Goal: Check status: Check status

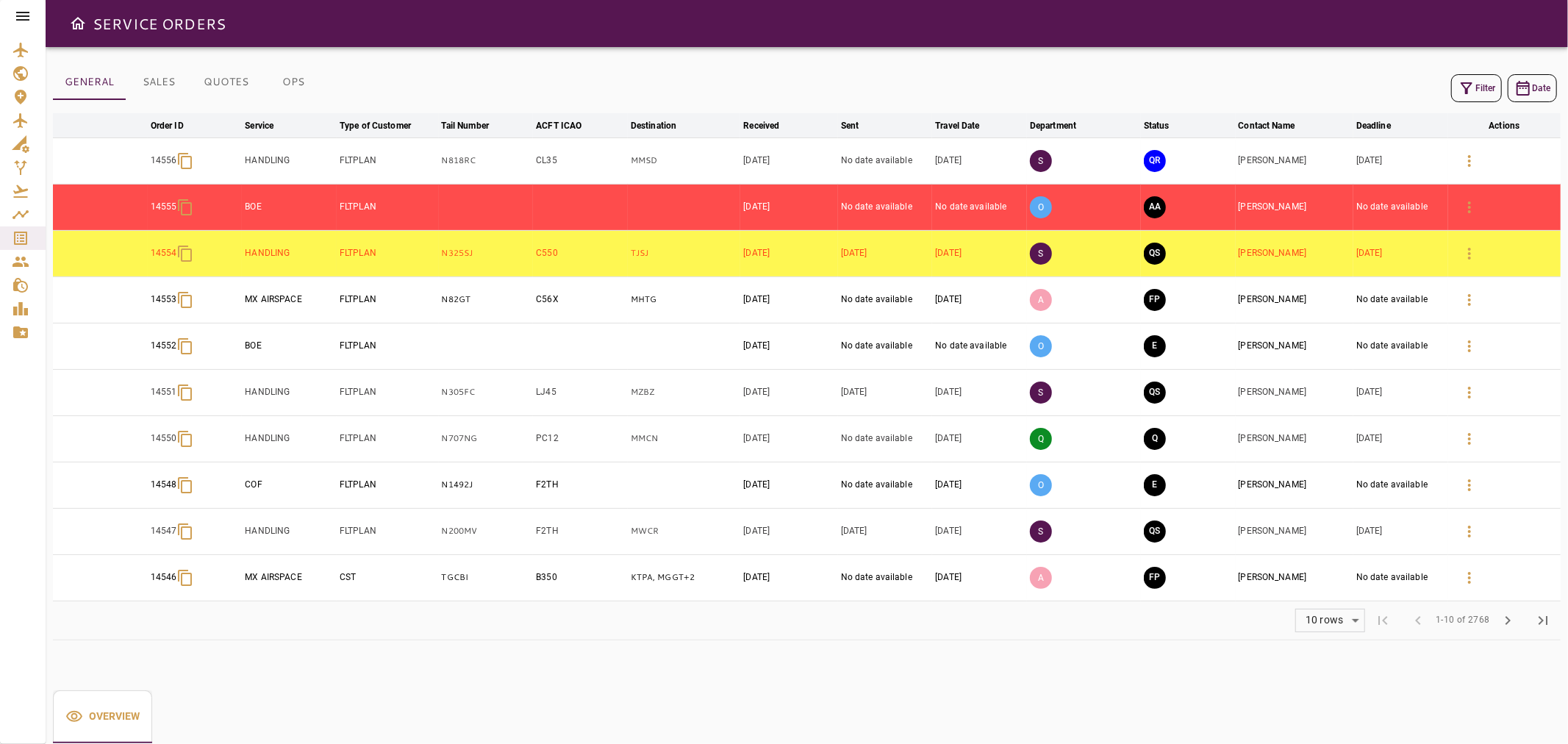
click at [891, 87] on button "Filter" at bounding box center [1476, 87] width 50 height 28
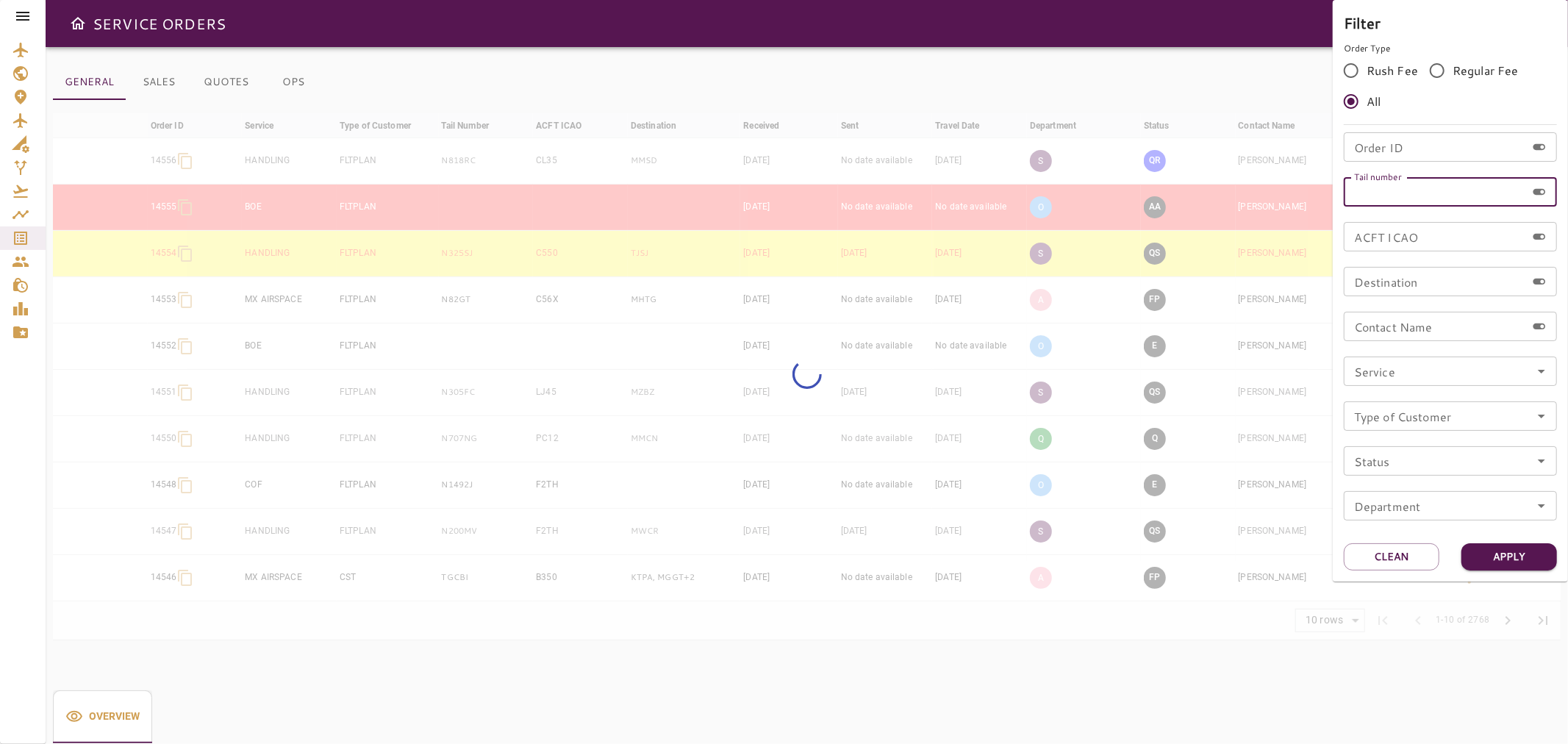
click at [891, 187] on input "Tail number" at bounding box center [1434, 192] width 182 height 29
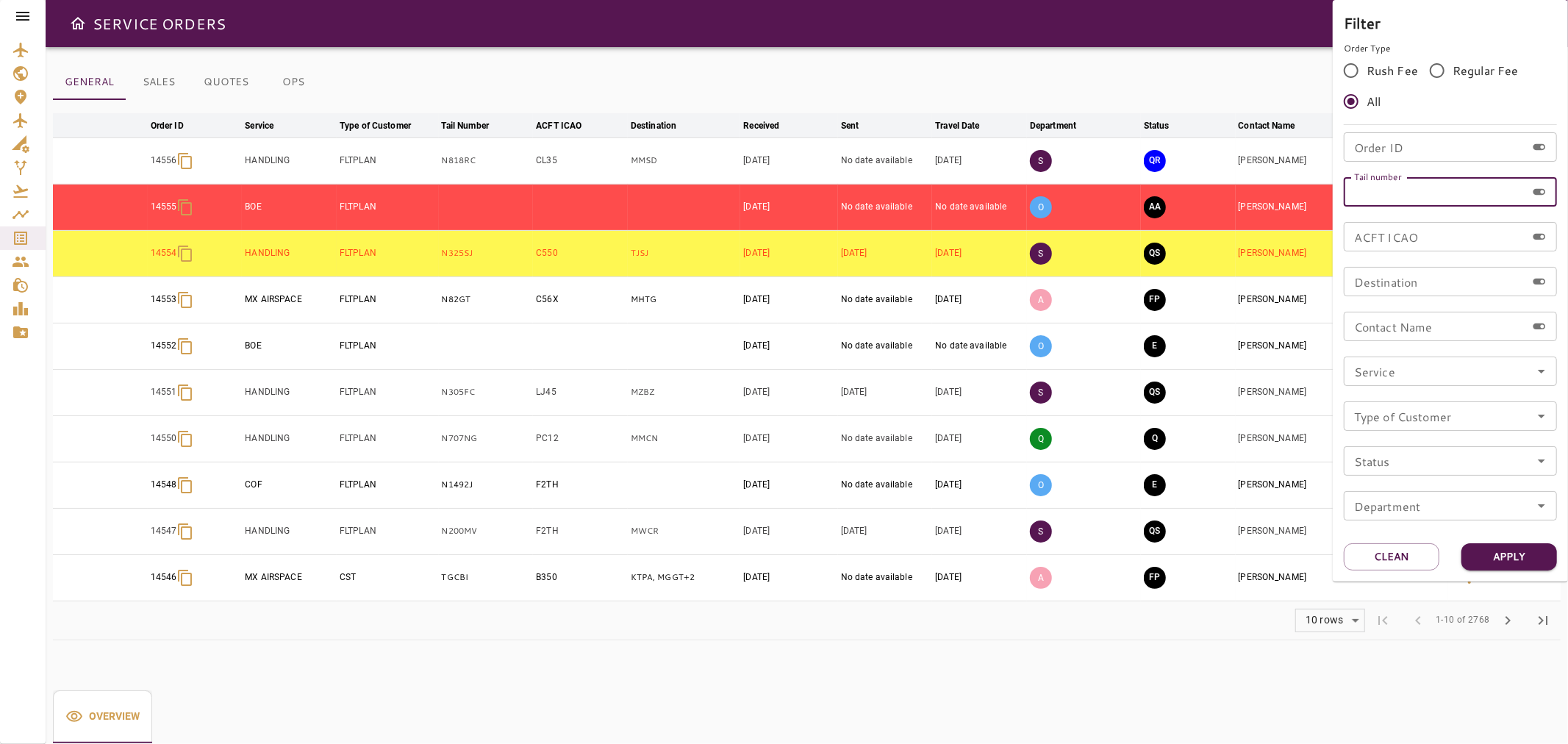
paste input "******"
type input "******"
click at [891, 563] on button "Apply" at bounding box center [1509, 557] width 96 height 27
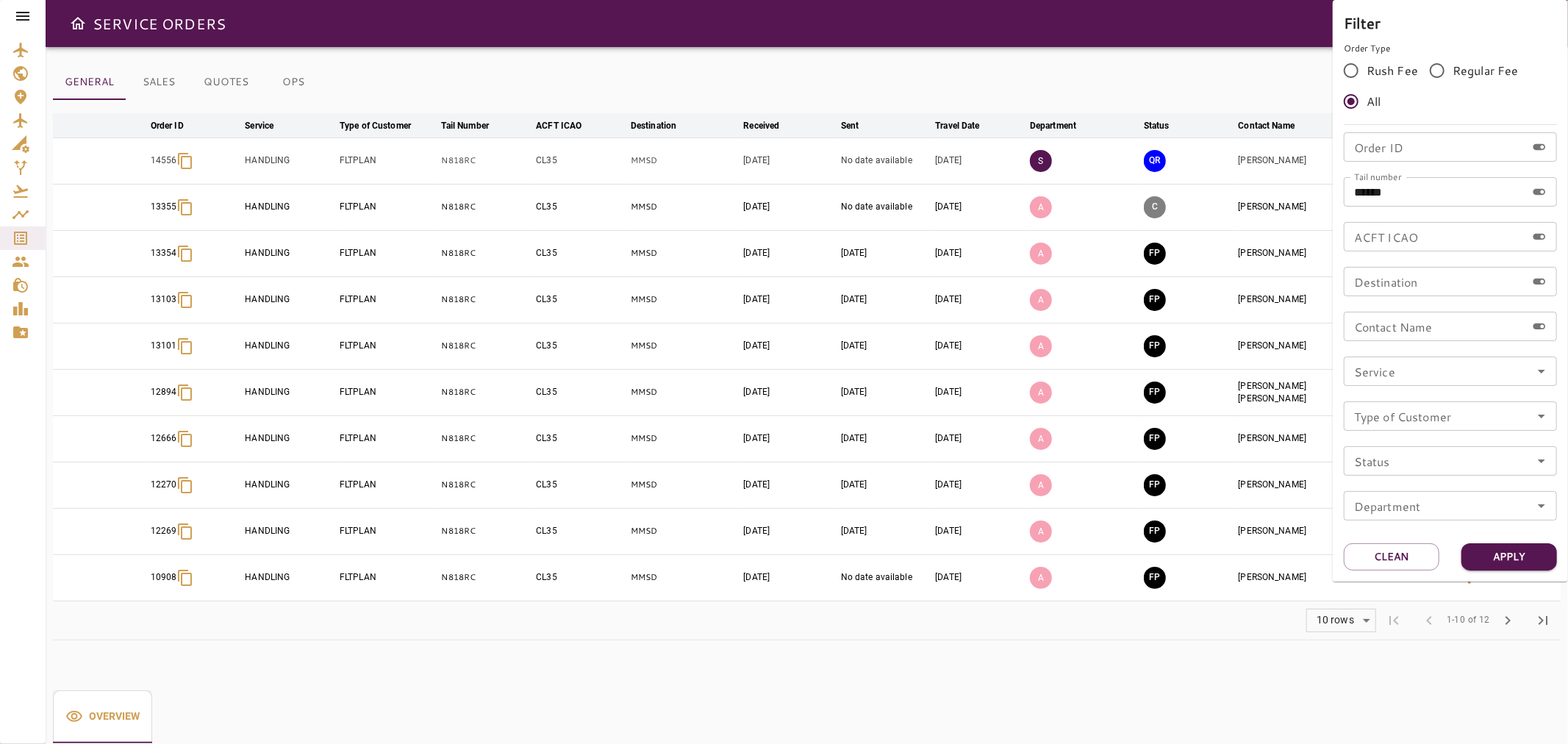
click at [891, 100] on div at bounding box center [784, 372] width 1568 height 744
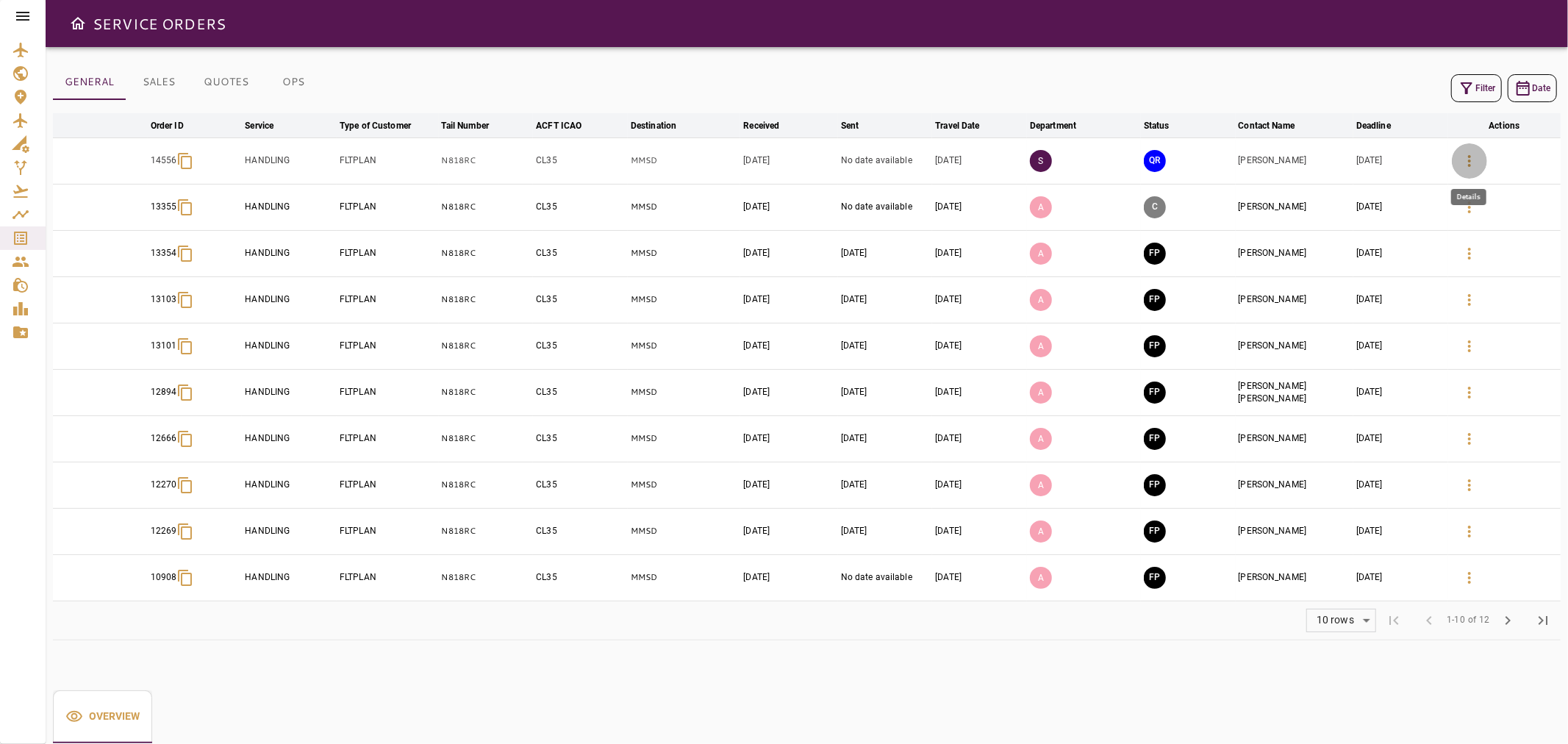
click at [891, 166] on icon "button" at bounding box center [1469, 161] width 18 height 18
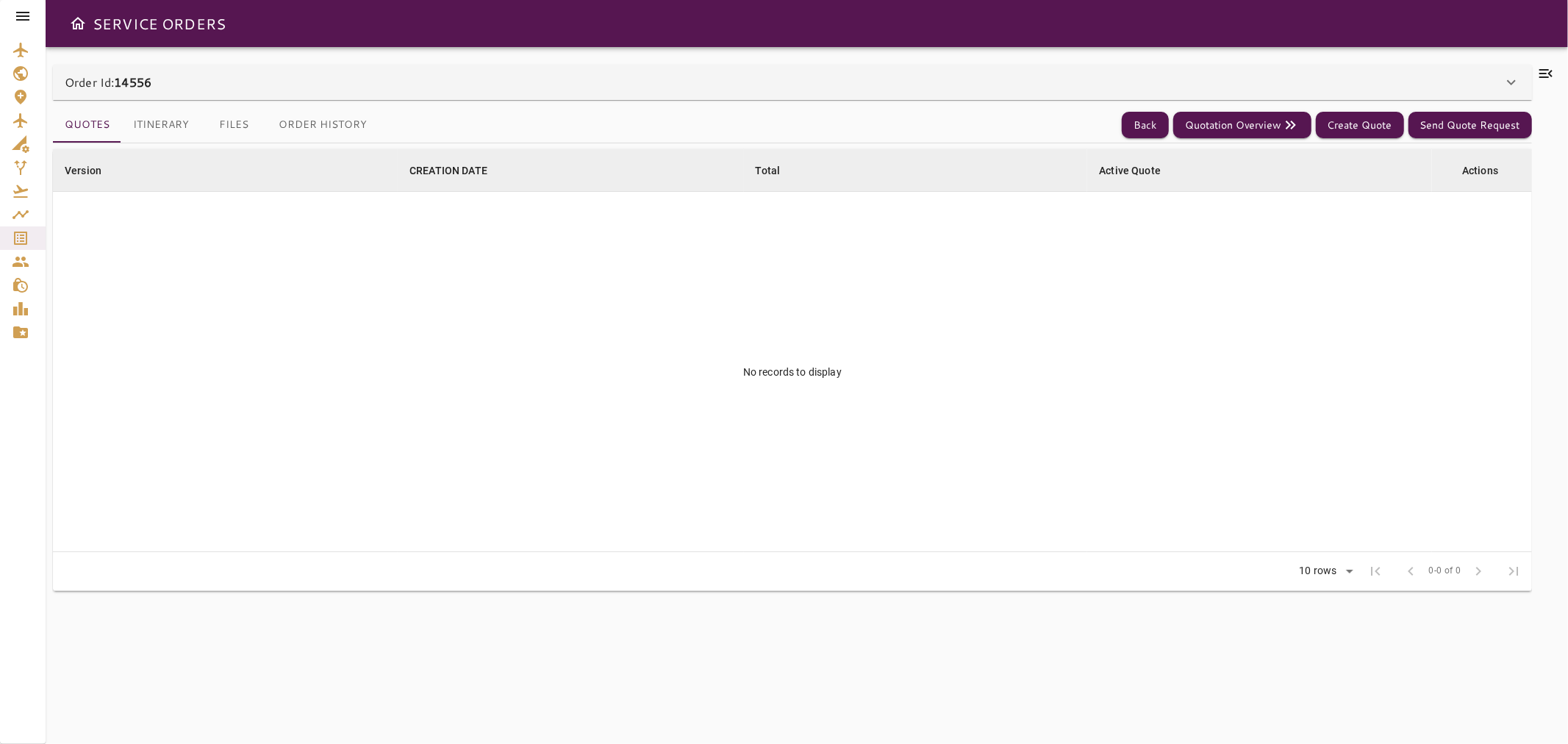
click at [182, 115] on button "Itinerary" at bounding box center [160, 125] width 79 height 35
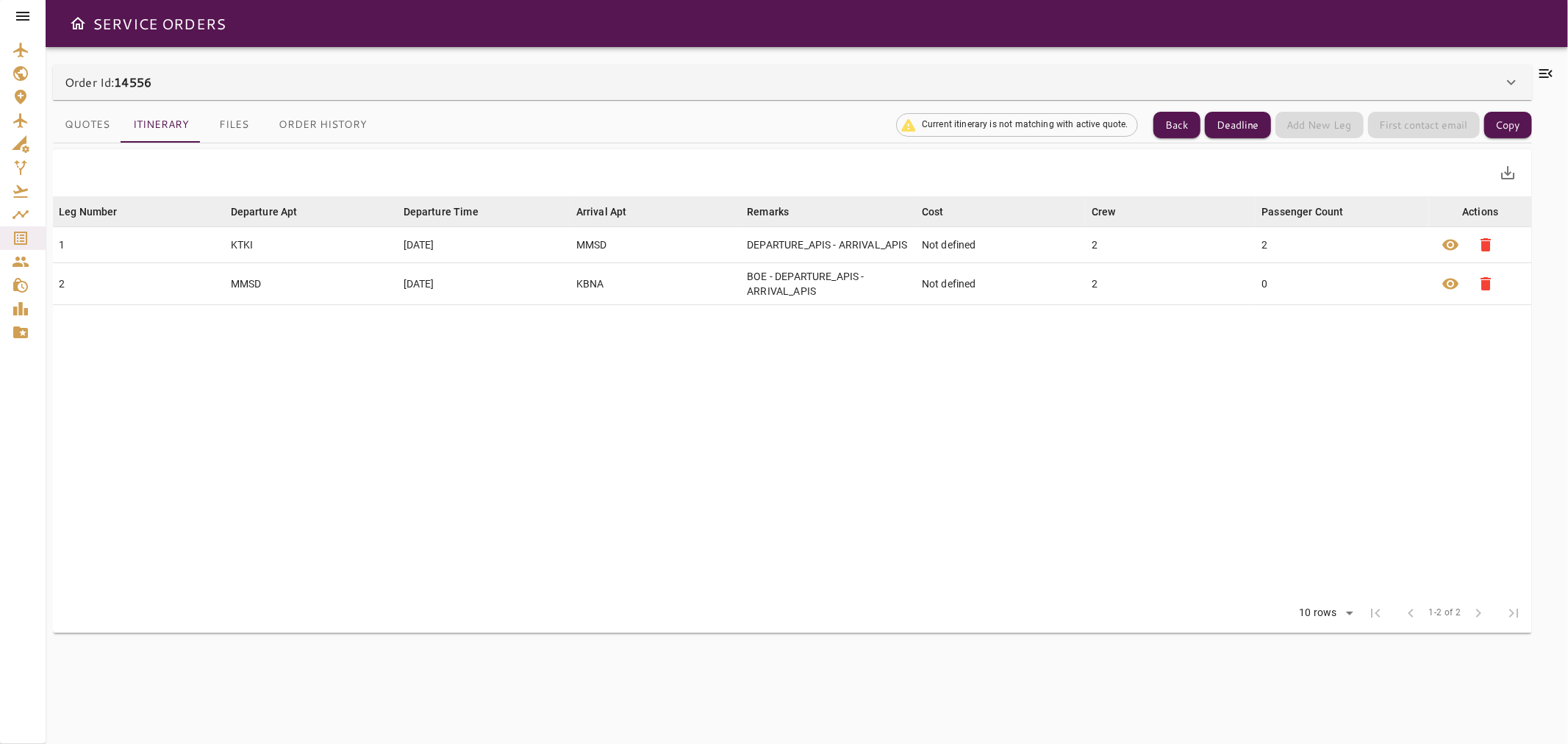
click at [891, 77] on icon at bounding box center [1546, 73] width 13 height 8
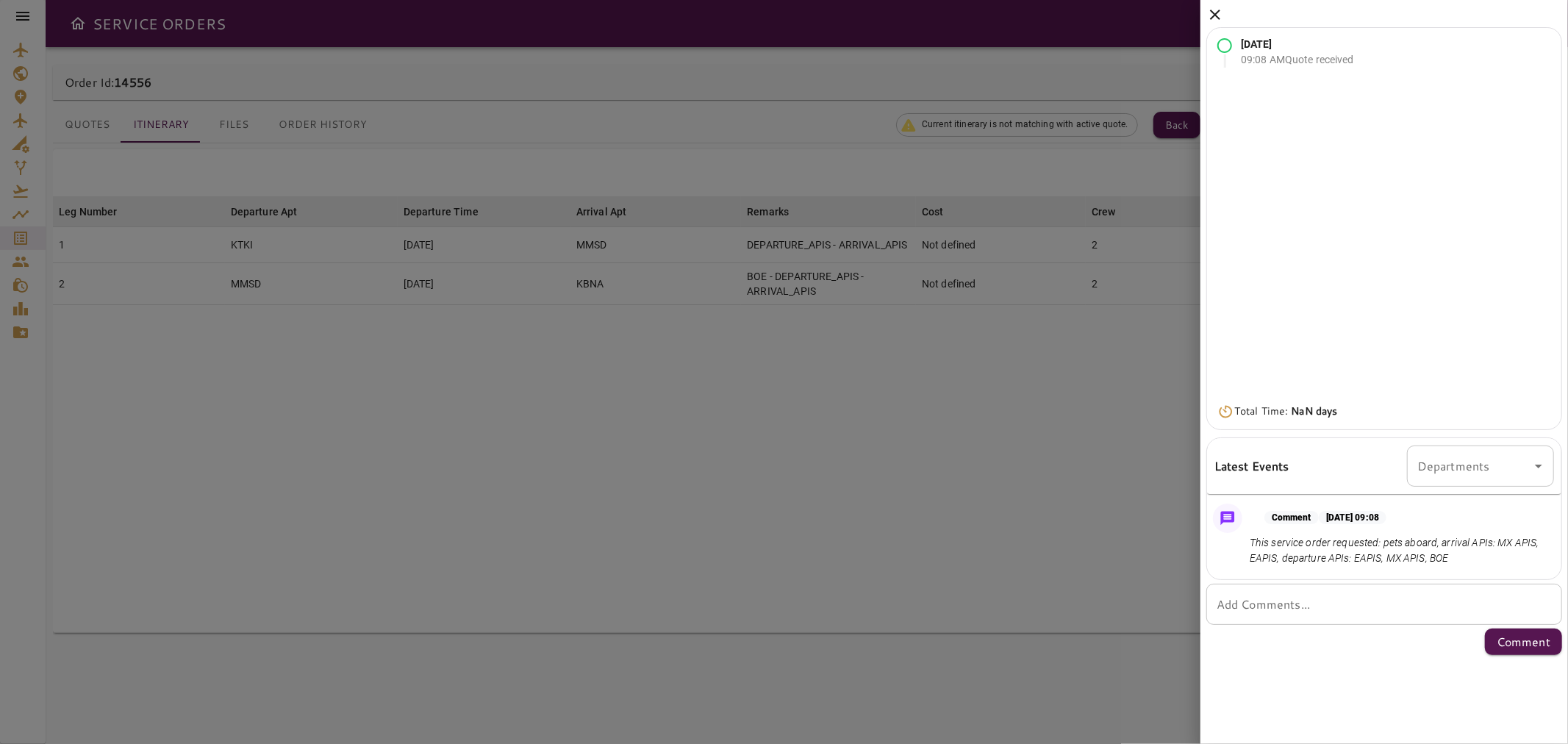
click at [891, 8] on div "[DATE] 09:08 AM Quote received Total Time: NaN days Latest Events Departments D…" at bounding box center [1384, 330] width 367 height 662
click at [891, 13] on icon at bounding box center [1215, 14] width 10 height 10
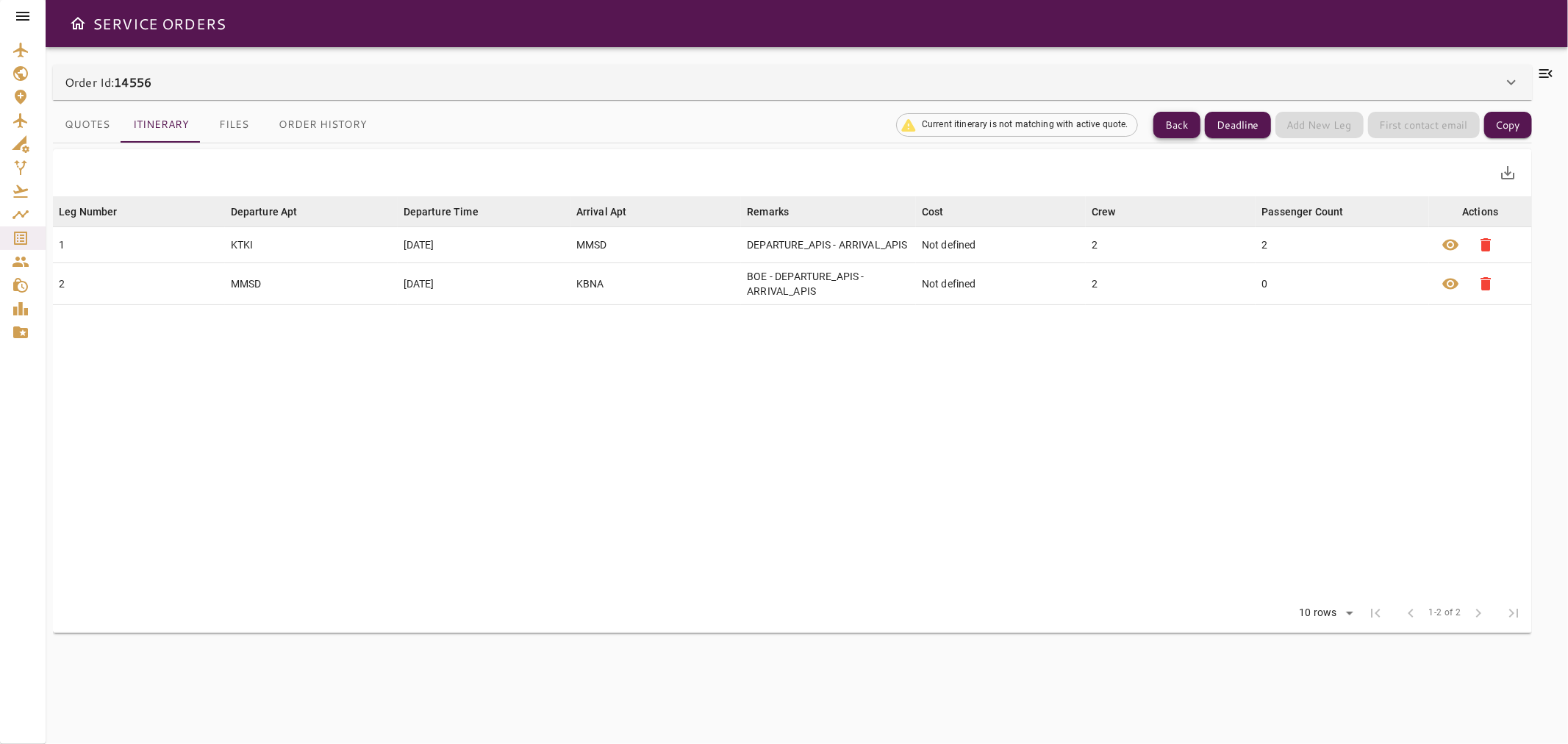
click at [891, 123] on button "Back" at bounding box center [1177, 125] width 47 height 27
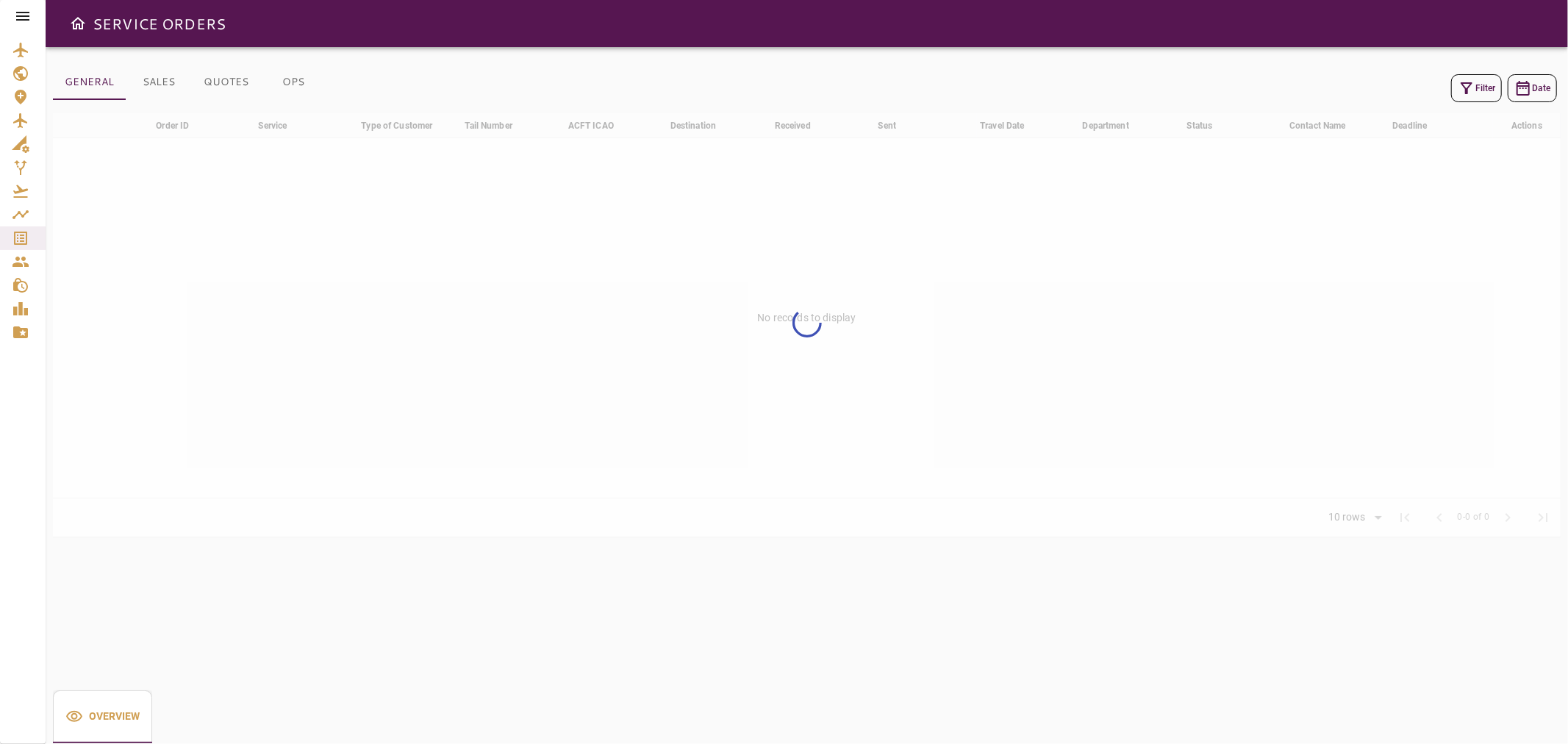
click at [891, 97] on button "Filter" at bounding box center [1476, 87] width 50 height 28
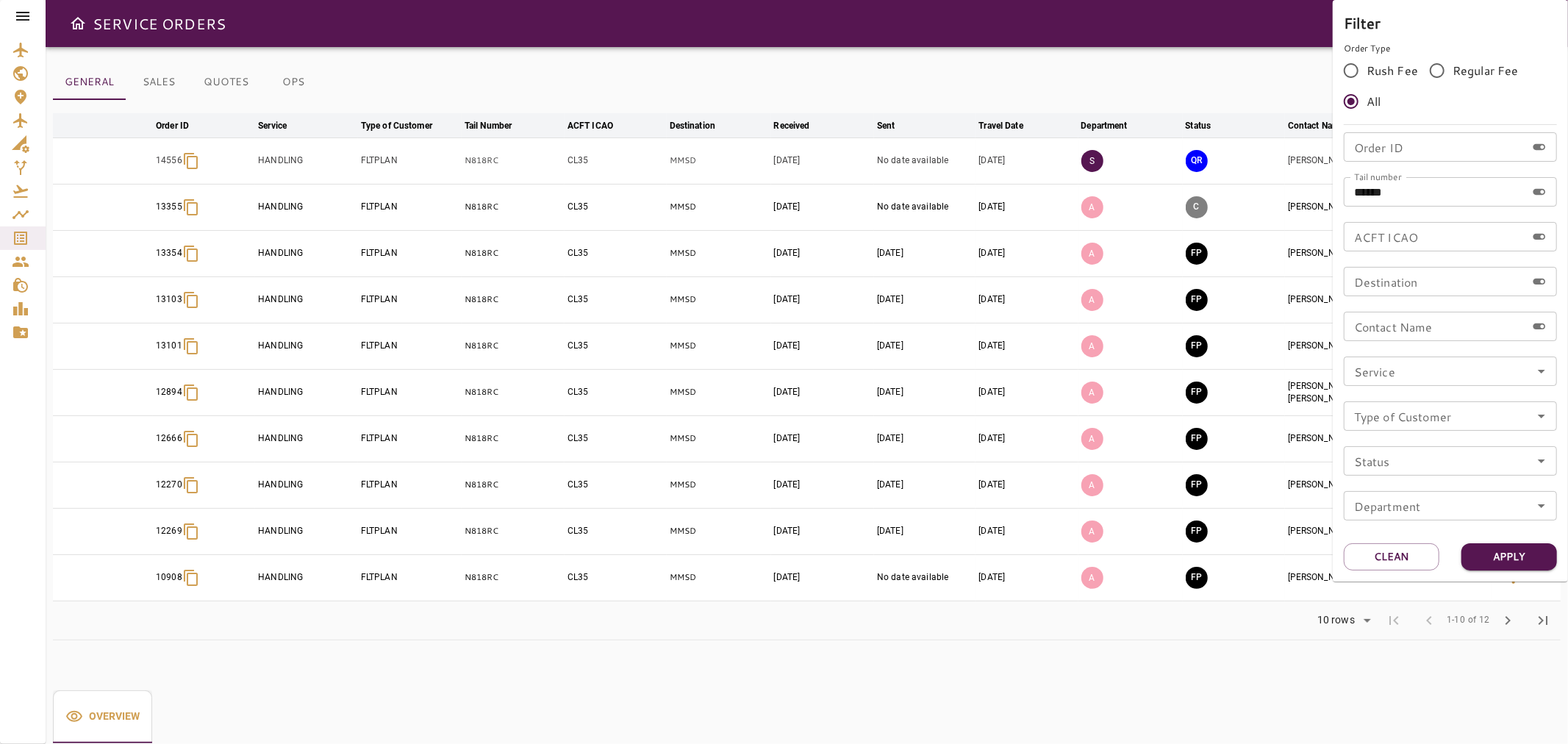
drag, startPoint x: 1510, startPoint y: 547, endPoint x: 1507, endPoint y: 519, distance: 28.2
click at [891, 541] on div "Filter Order Type Rush Fee Regular Fee All Order ID Order ID Tail number ******…" at bounding box center [1450, 291] width 235 height 582
click at [891, 34] on div at bounding box center [784, 372] width 1568 height 744
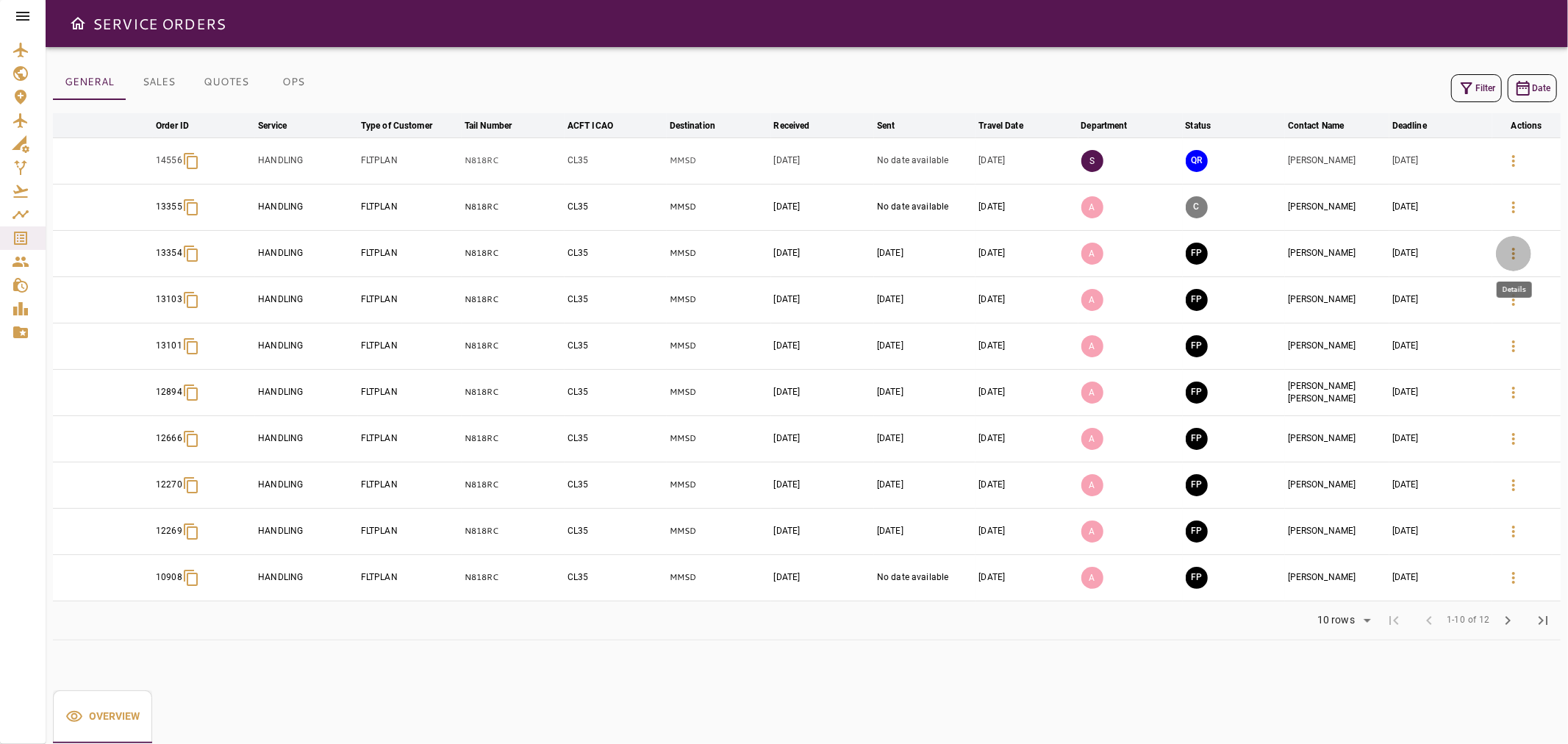
click at [891, 245] on icon "button" at bounding box center [1513, 253] width 18 height 18
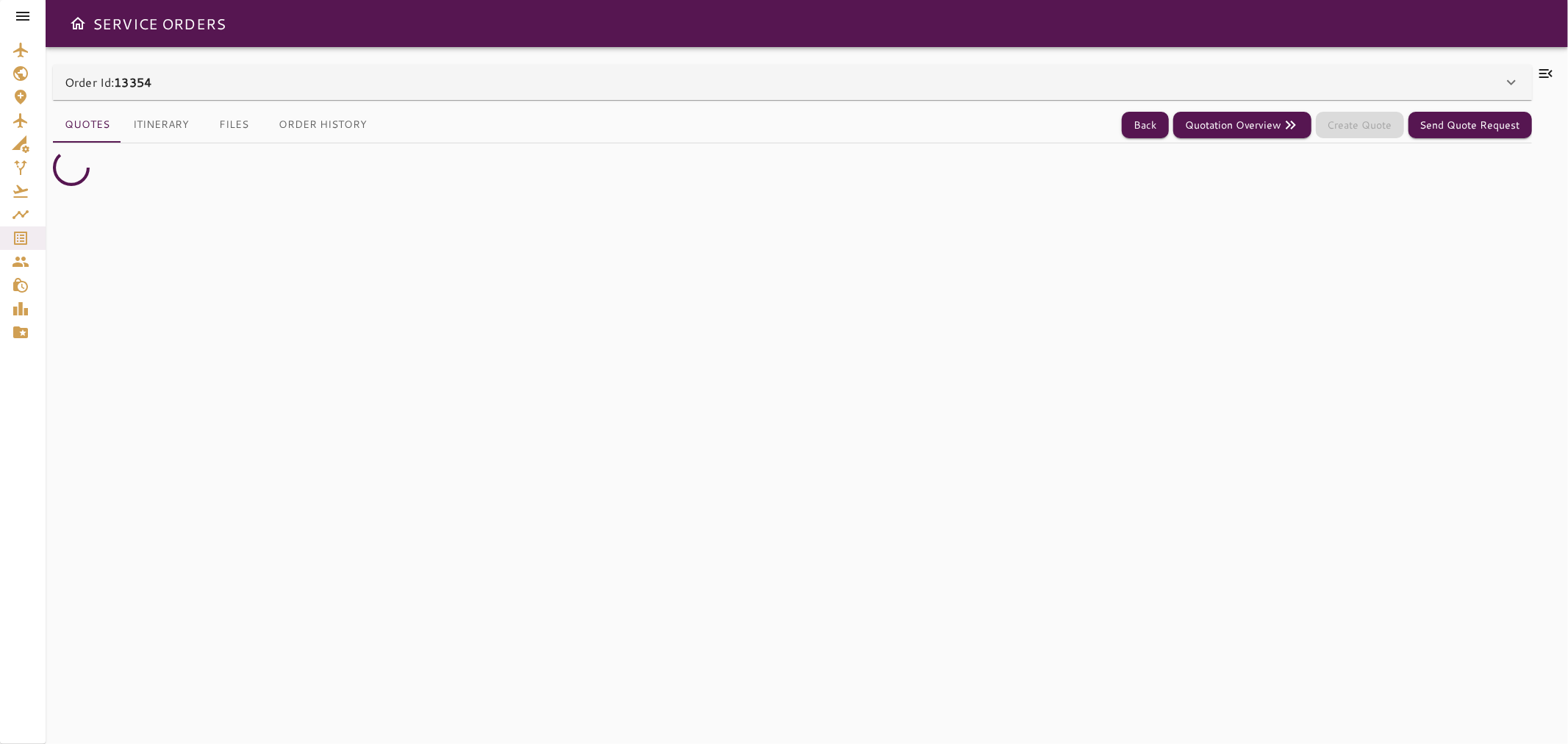
click at [891, 71] on icon at bounding box center [1545, 73] width 18 height 18
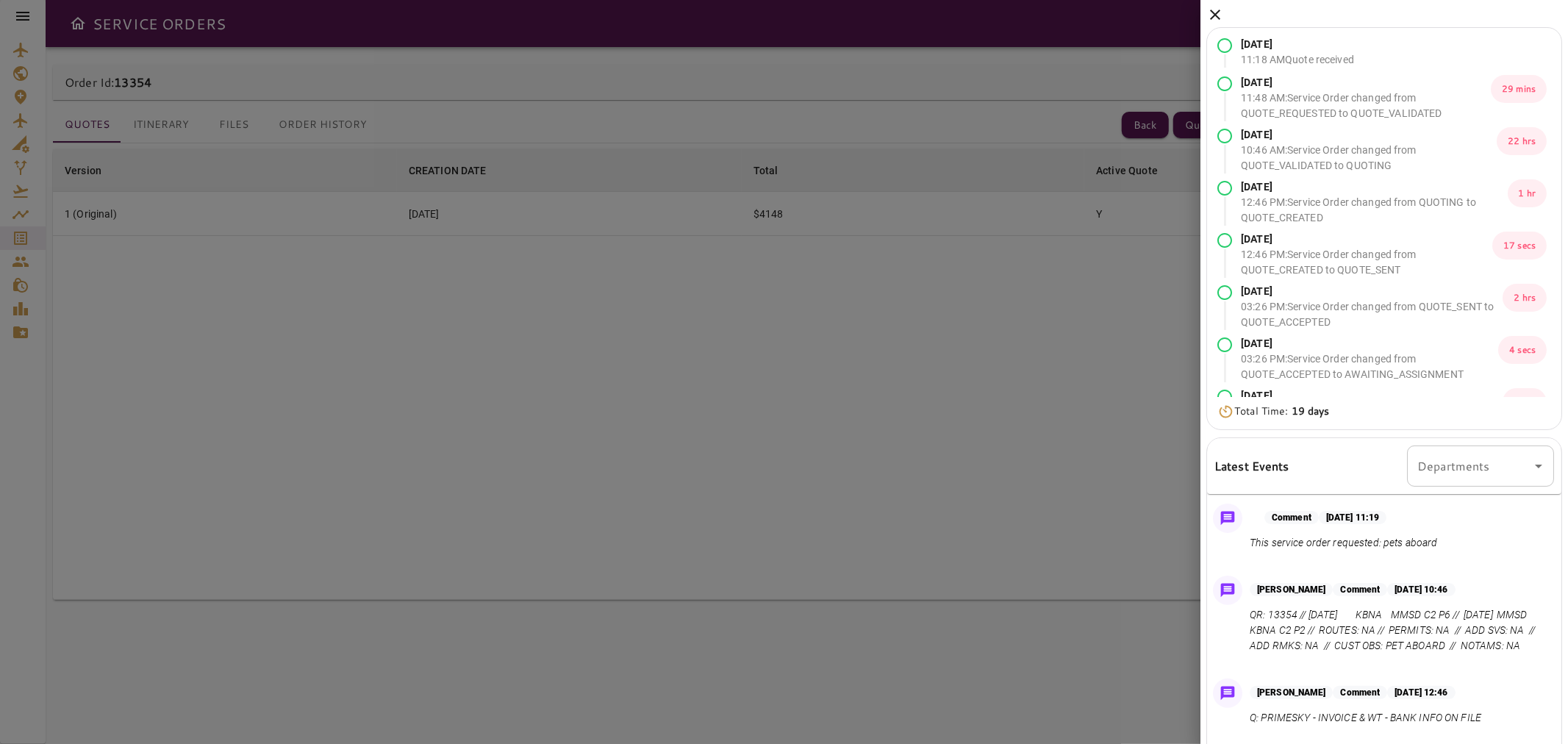
click at [891, 11] on icon at bounding box center [1215, 14] width 18 height 18
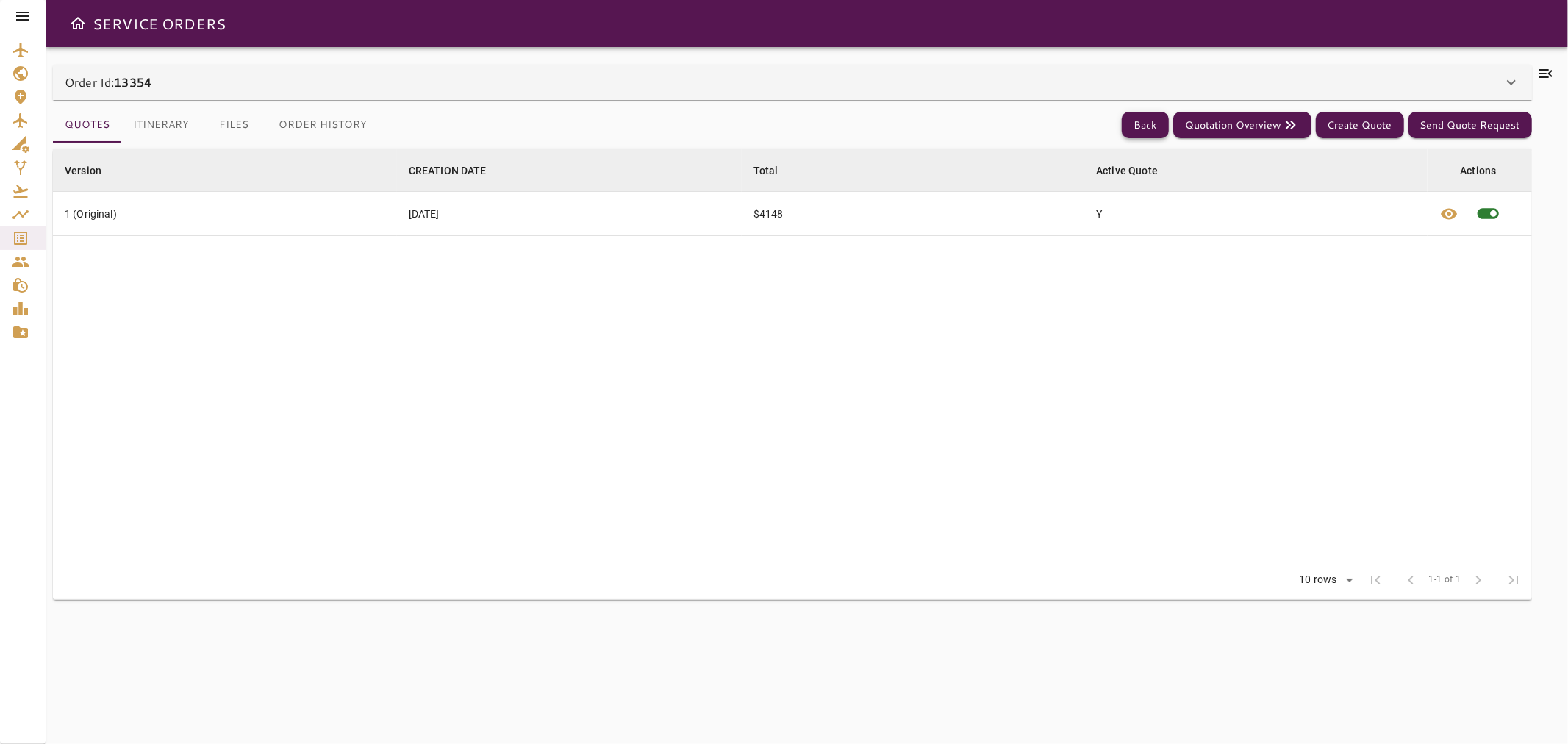
click at [891, 127] on button "Back" at bounding box center [1145, 125] width 47 height 27
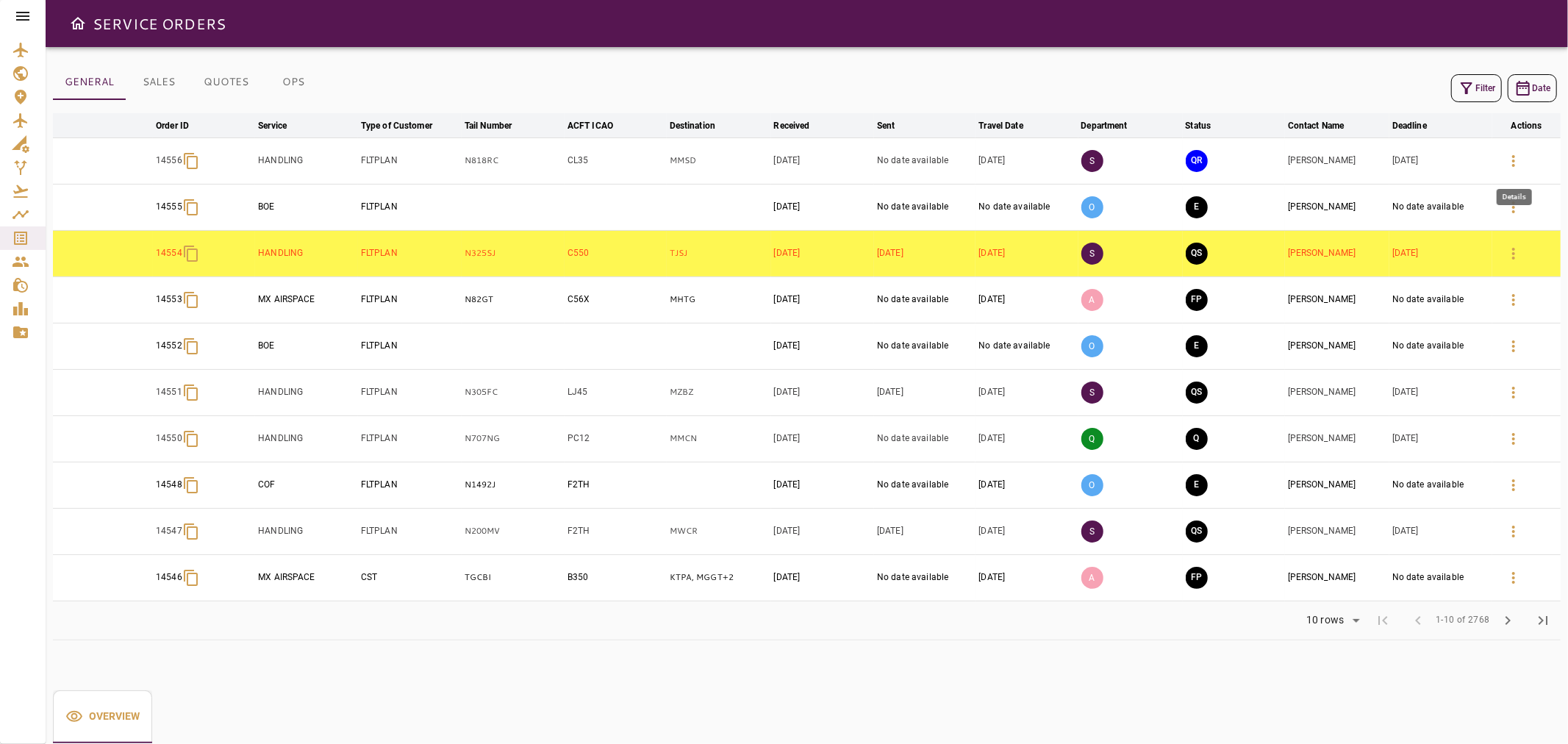
click at [891, 159] on icon "button" at bounding box center [1513, 161] width 18 height 18
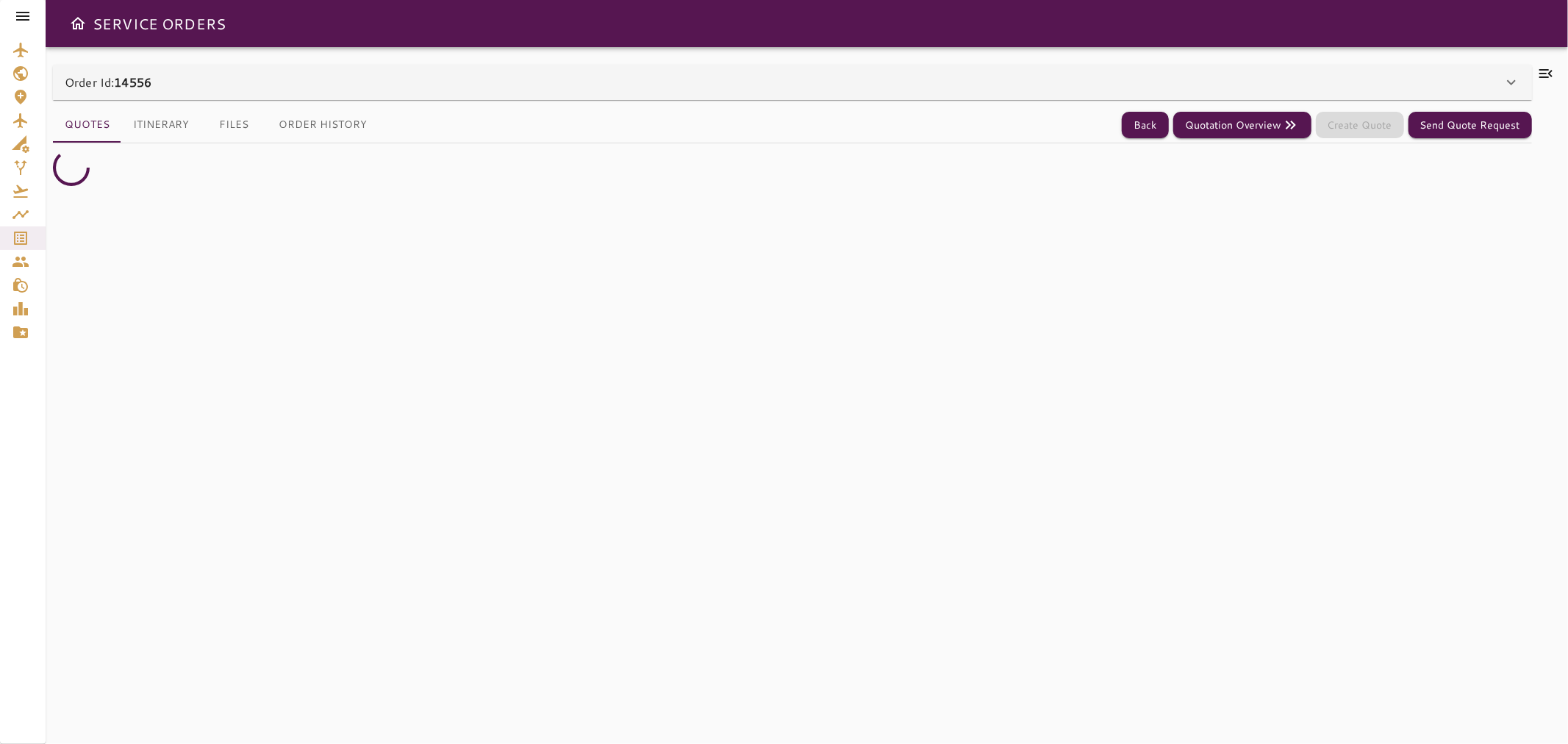
click at [891, 75] on icon at bounding box center [1545, 73] width 18 height 18
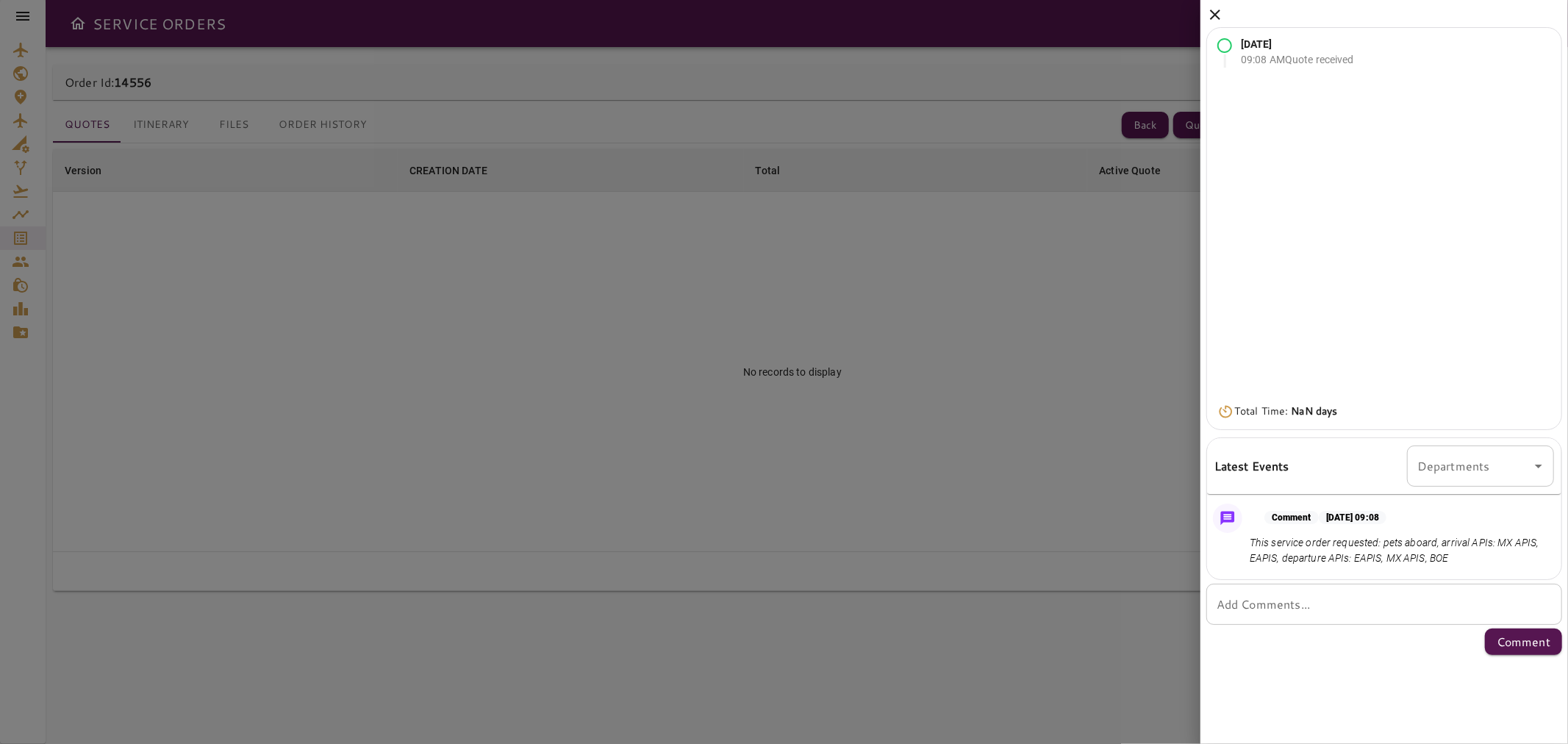
click at [891, 600] on textarea "Add Comments..." at bounding box center [1384, 605] width 335 height 17
paste textarea "*********"
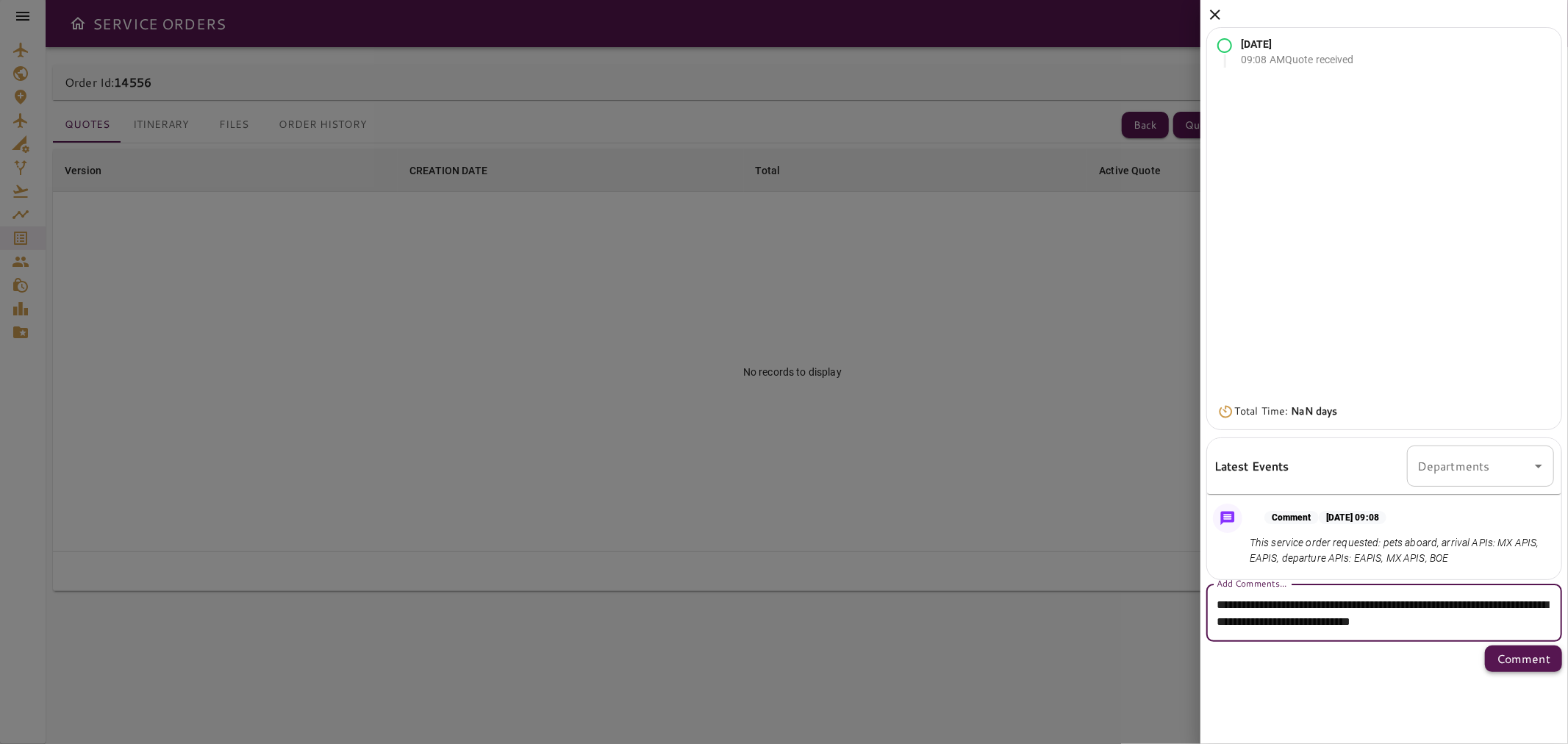
type textarea "**********"
click at [891, 662] on p "Comment" at bounding box center [1523, 658] width 54 height 18
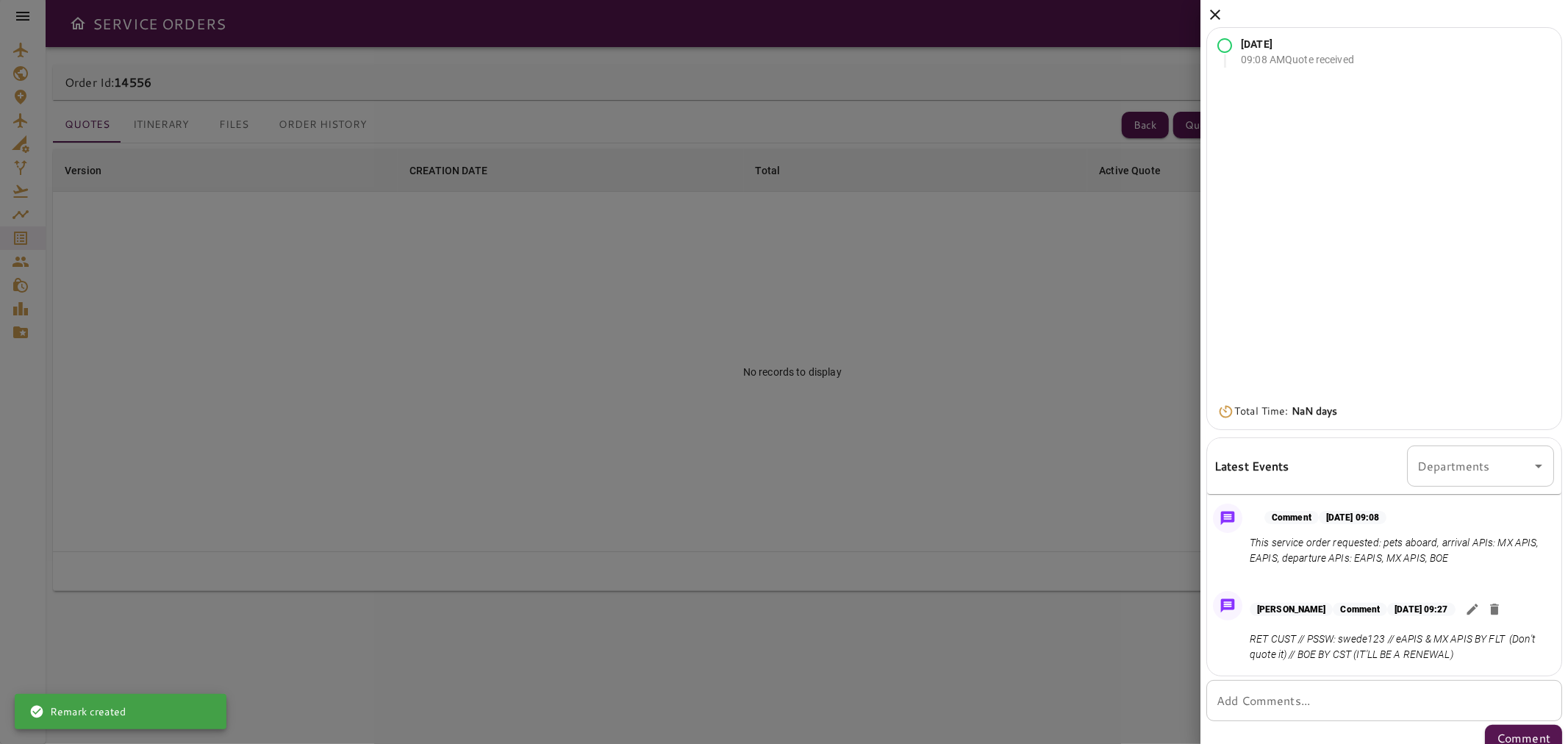
click at [891, 11] on icon at bounding box center [1215, 14] width 18 height 18
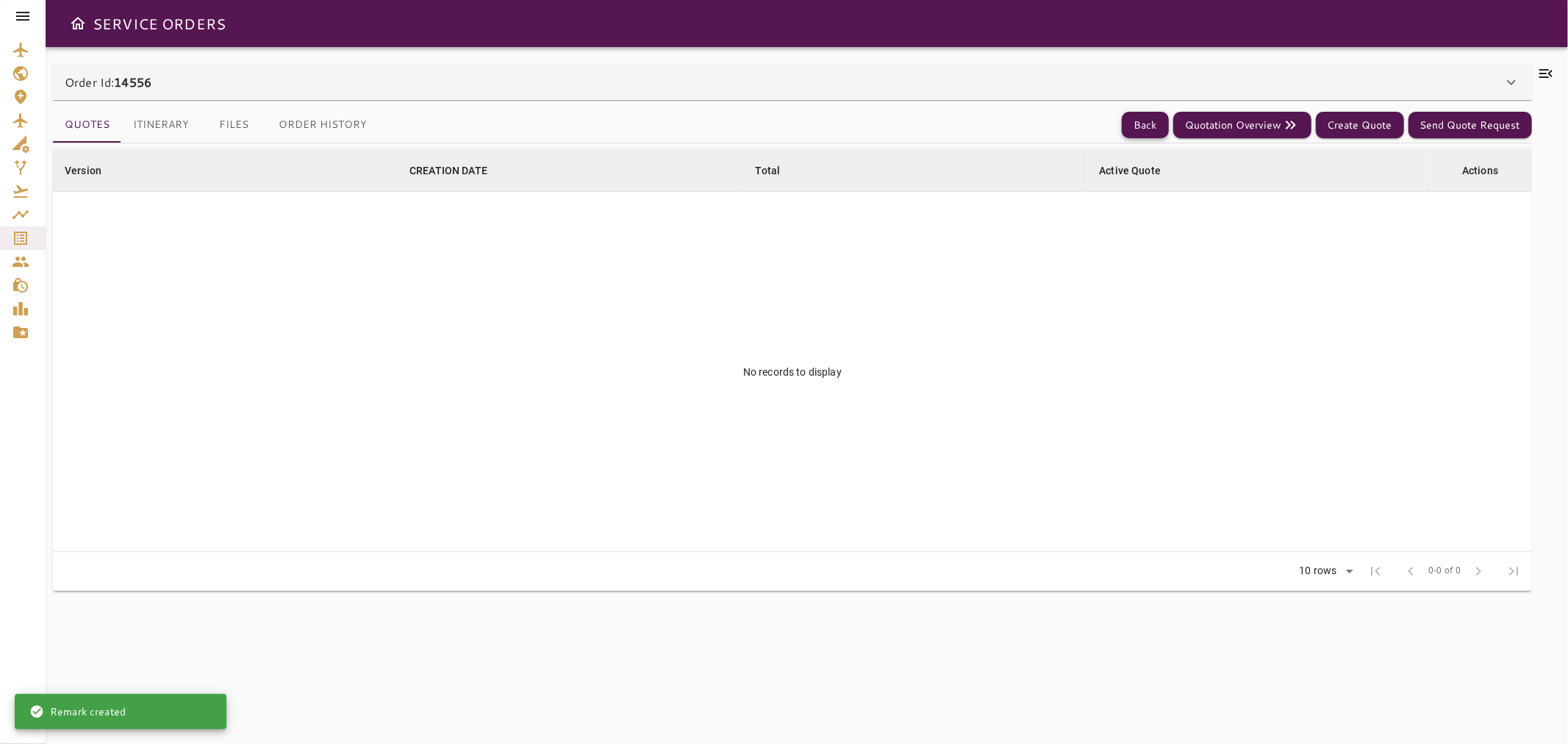
click at [891, 134] on button "Back" at bounding box center [1145, 125] width 47 height 27
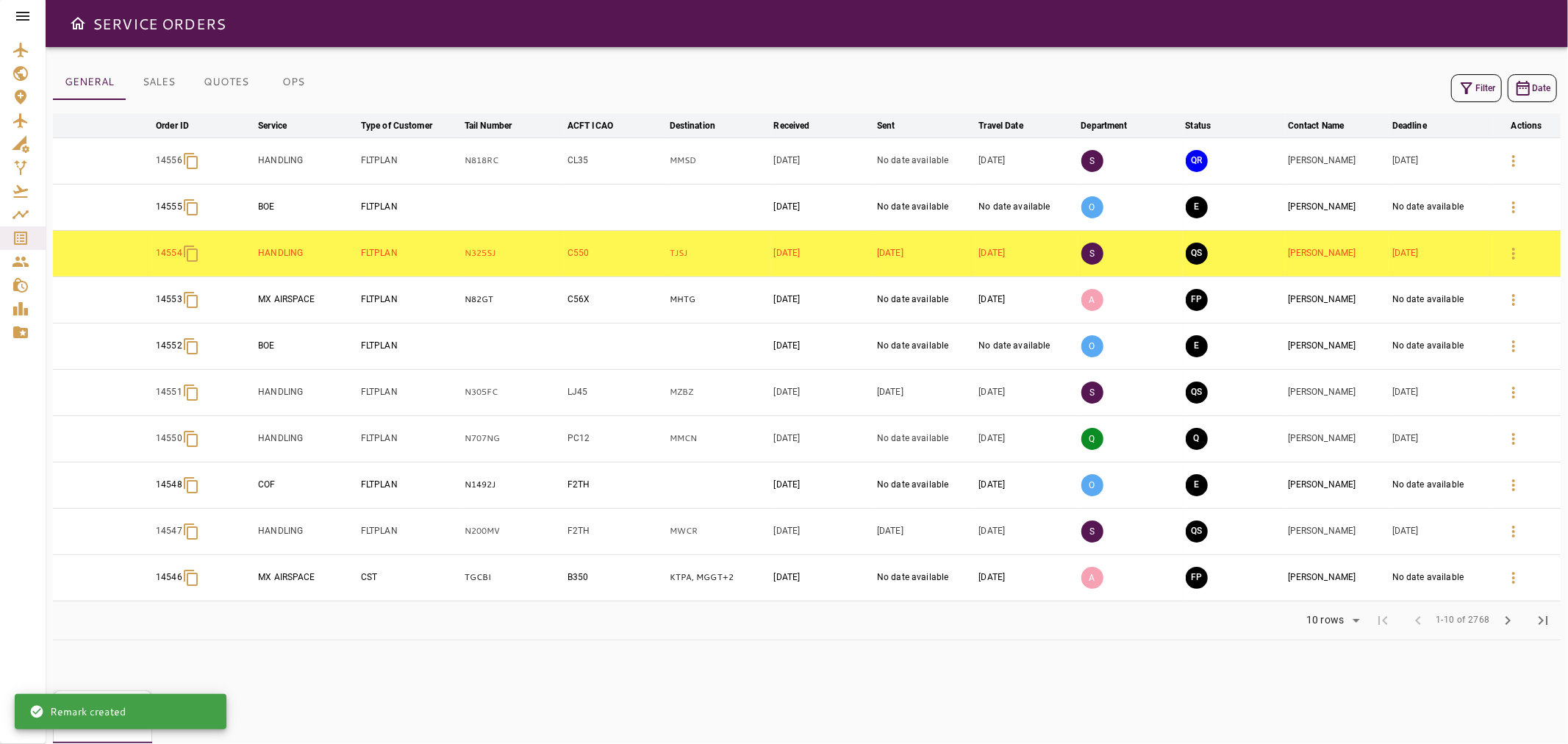
click at [891, 166] on button "QR" at bounding box center [1197, 161] width 22 height 22
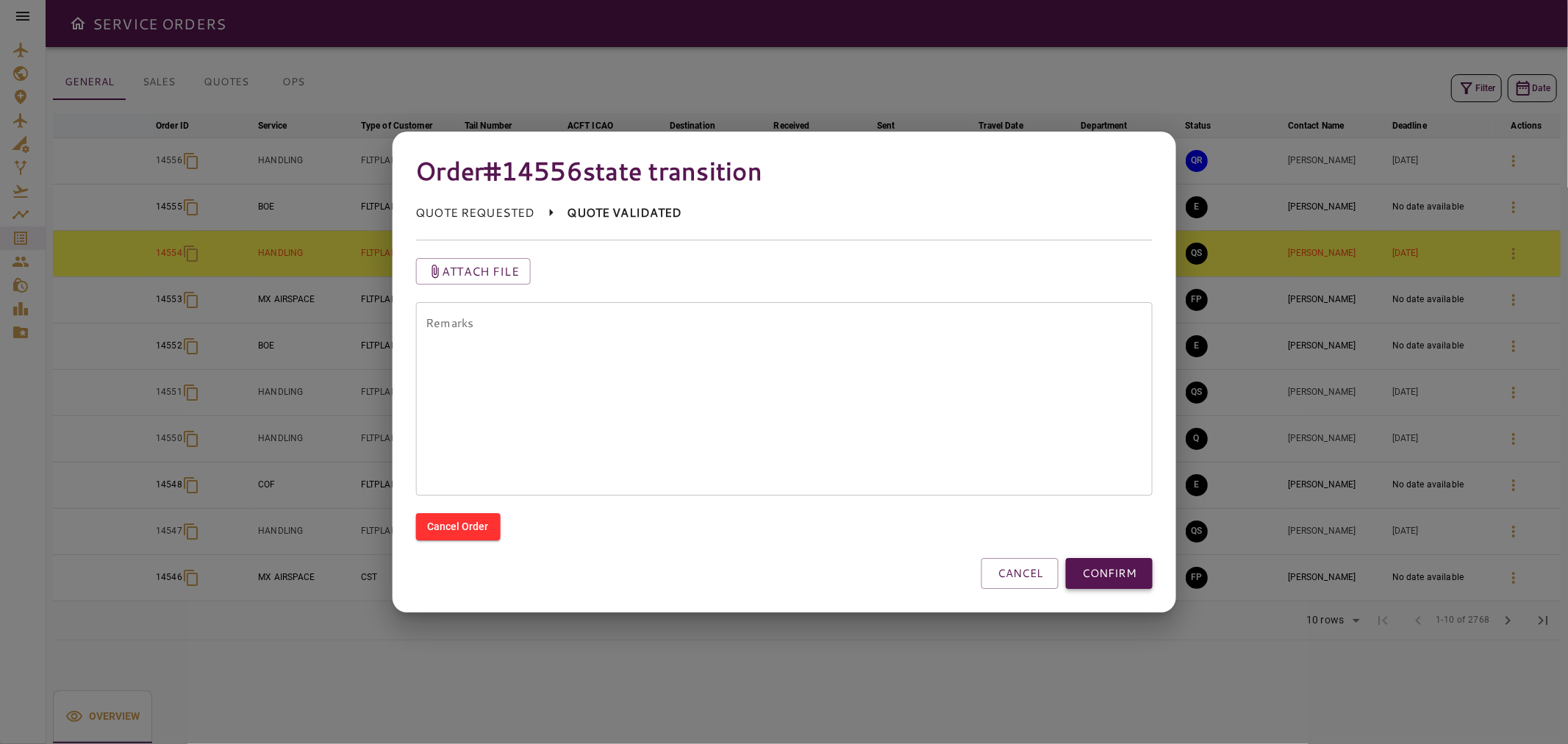
drag, startPoint x: 1134, startPoint y: 569, endPoint x: 1125, endPoint y: 583, distance: 16.6
click at [891, 569] on button "CONFIRM" at bounding box center [1109, 573] width 87 height 31
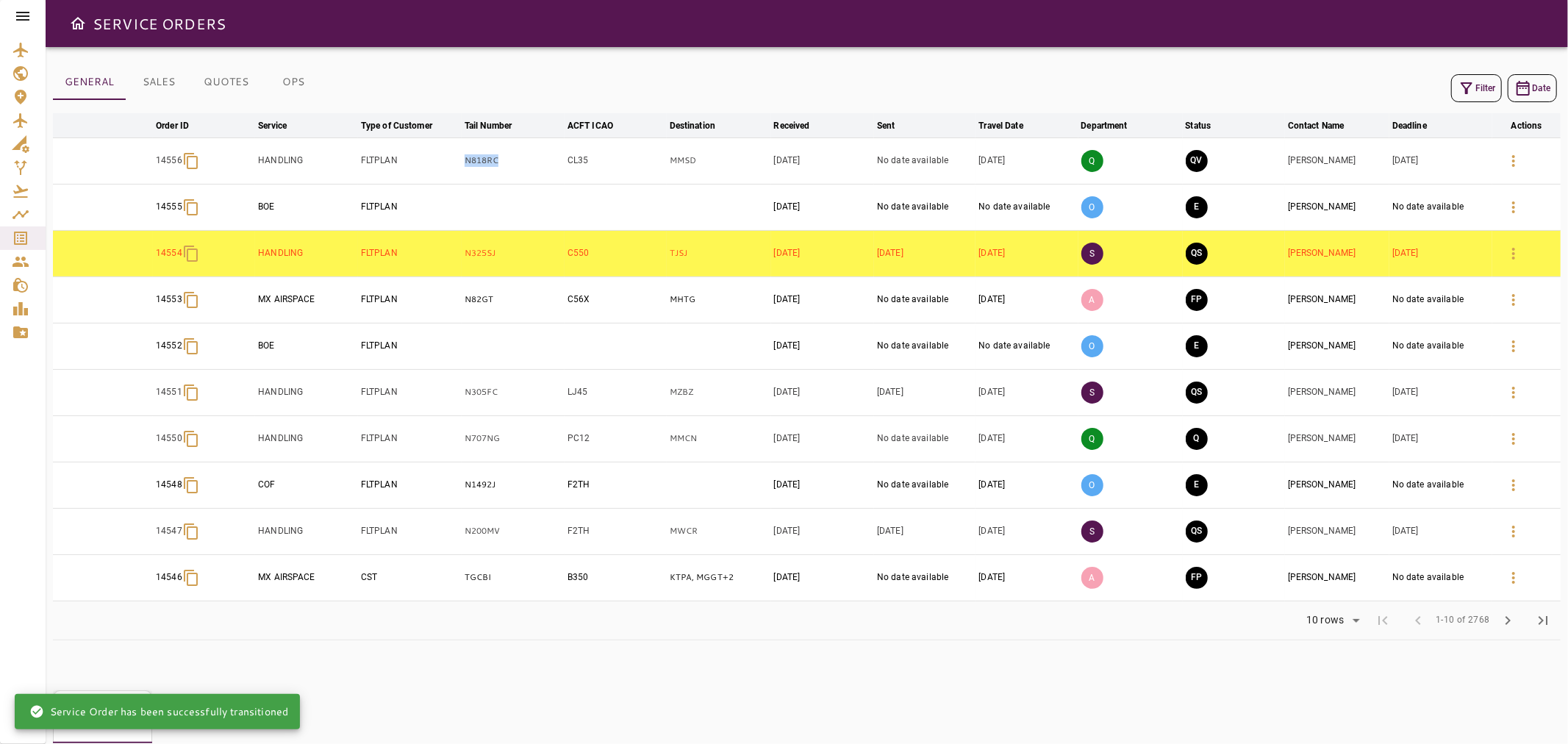
drag, startPoint x: 529, startPoint y: 157, endPoint x: 415, endPoint y: 172, distance: 115.0
click at [415, 172] on tr "14556 HANDLING FLTPLAN N818RC CL35 MMSD [DATE] No date available [DATE] Q QV [P…" at bounding box center [807, 161] width 1507 height 46
copy tr "N818RC"
